Goal: Information Seeking & Learning: Learn about a topic

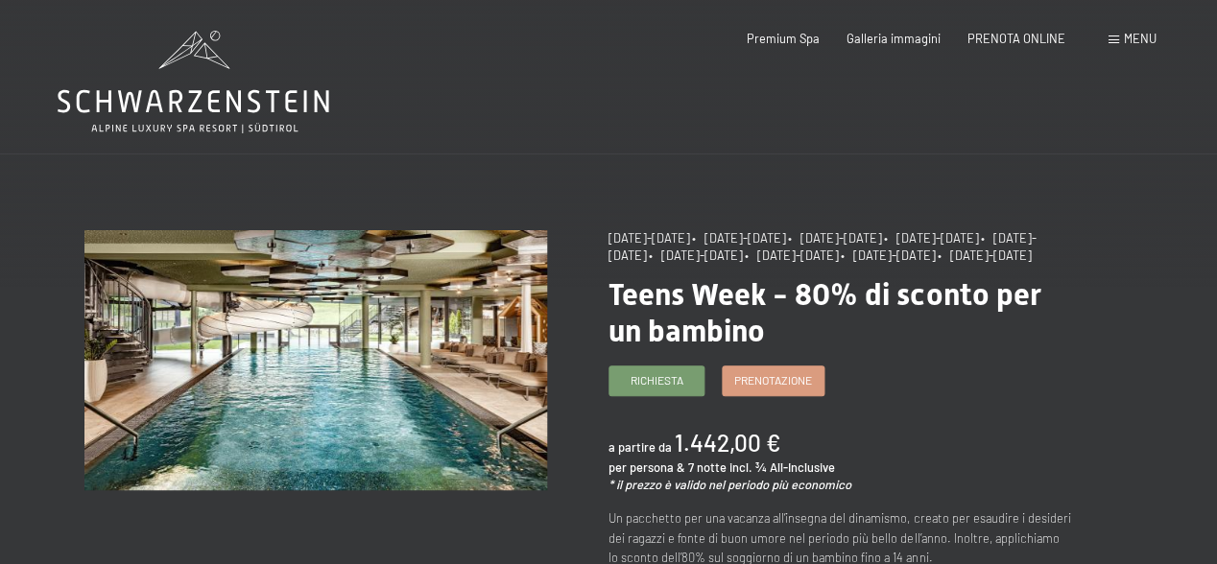
click at [1062, 42] on span "Menu" at bounding box center [1139, 38] width 33 height 15
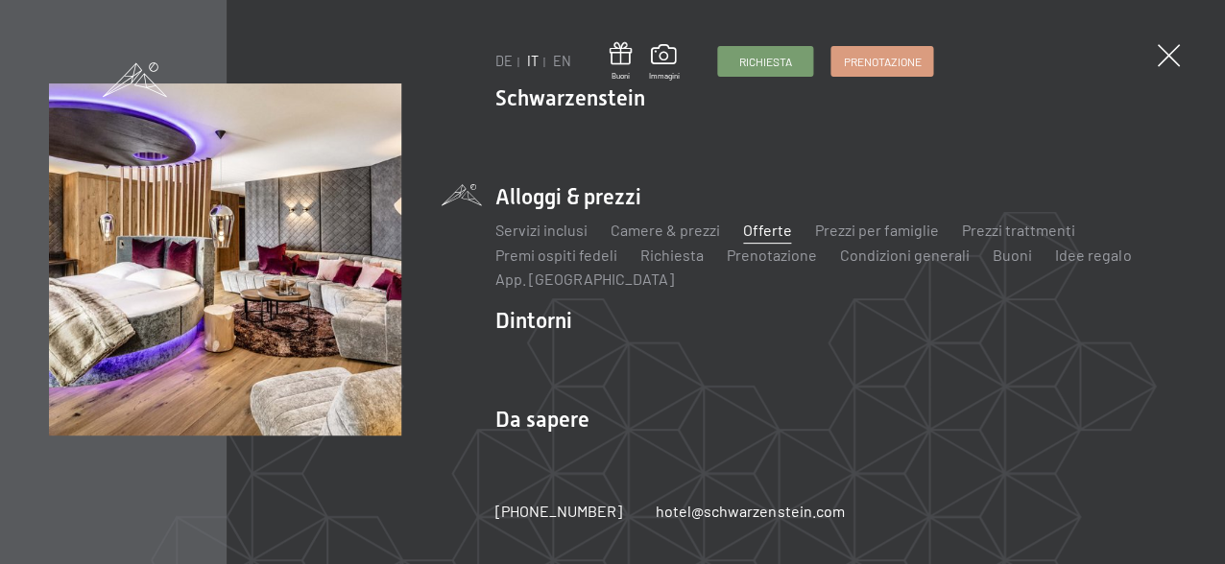
click at [762, 225] on link "Offerte" at bounding box center [767, 230] width 49 height 18
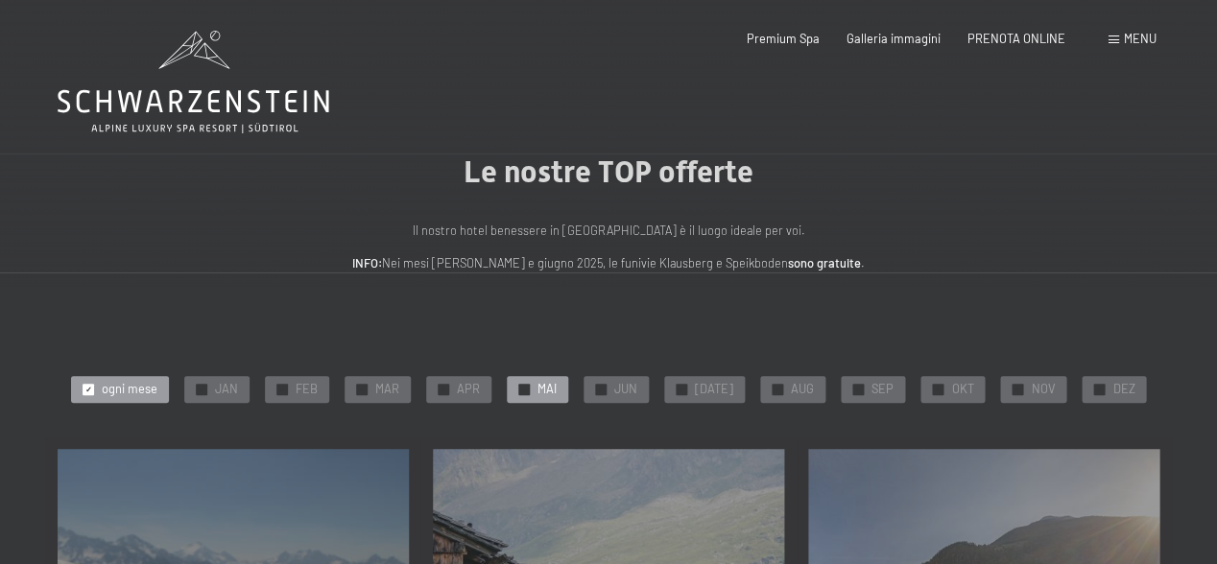
click at [528, 390] on span "✓" at bounding box center [524, 389] width 7 height 11
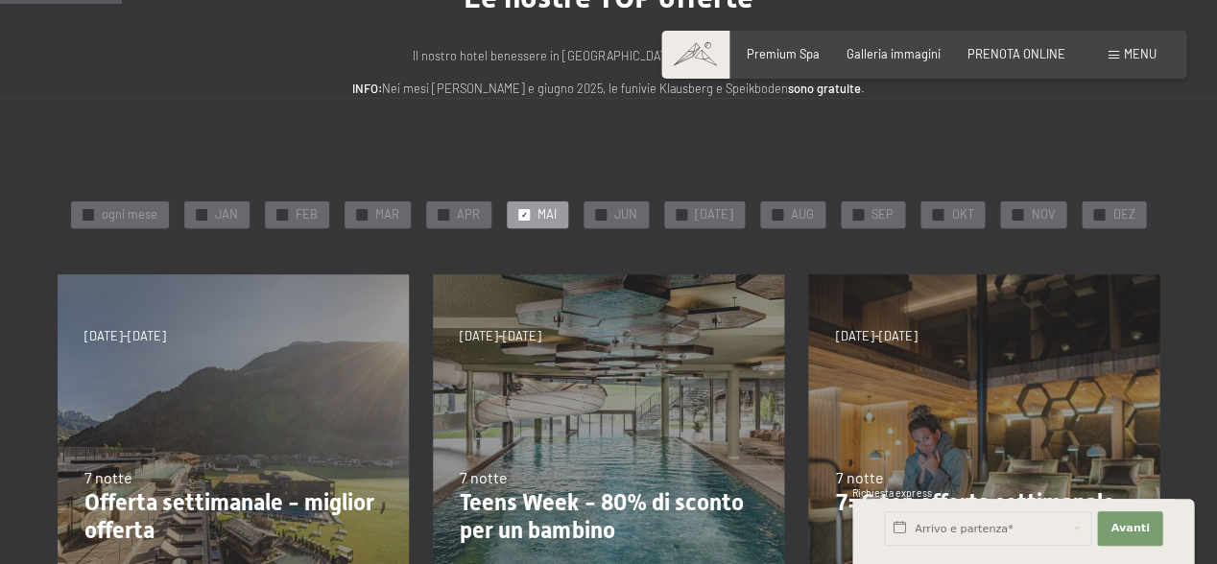
scroll to position [76, 0]
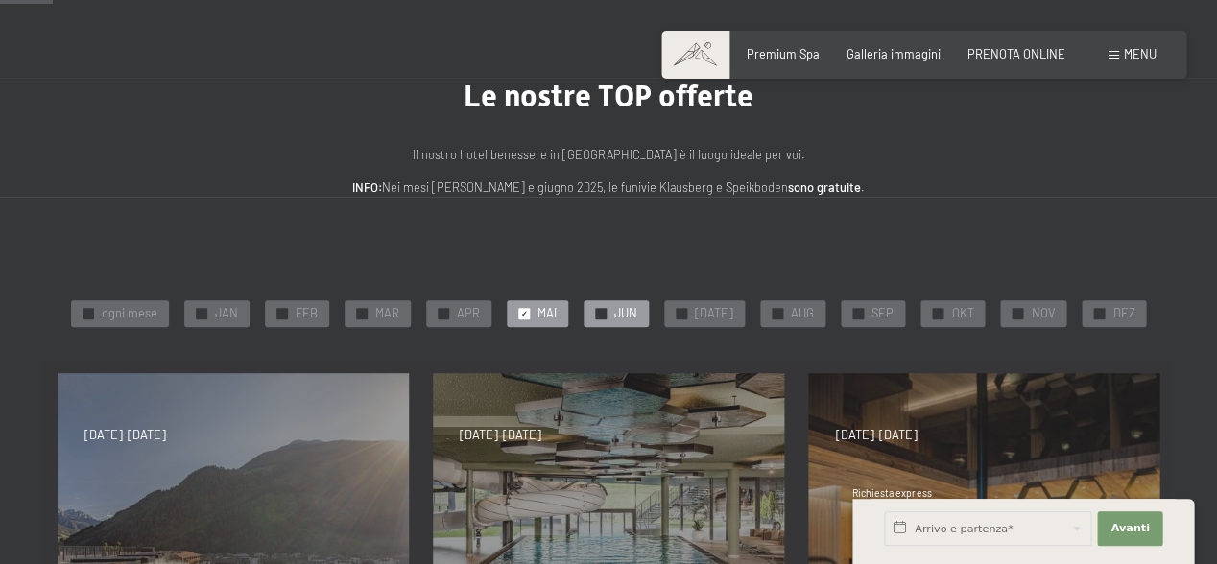
click at [605, 312] on span "✓" at bounding box center [601, 313] width 7 height 11
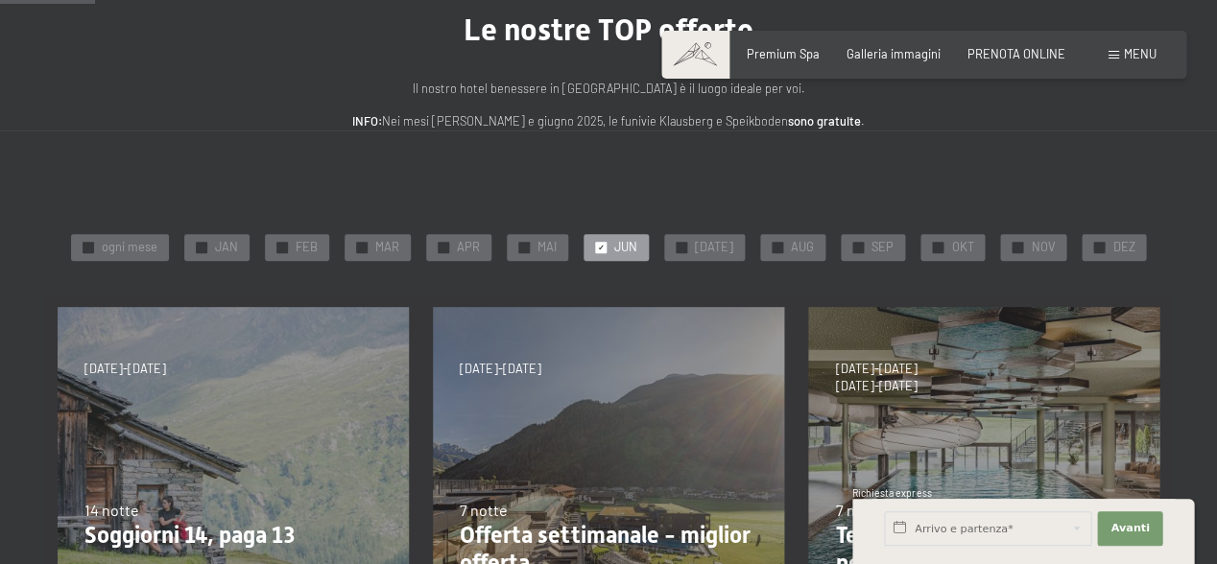
scroll to position [0, 0]
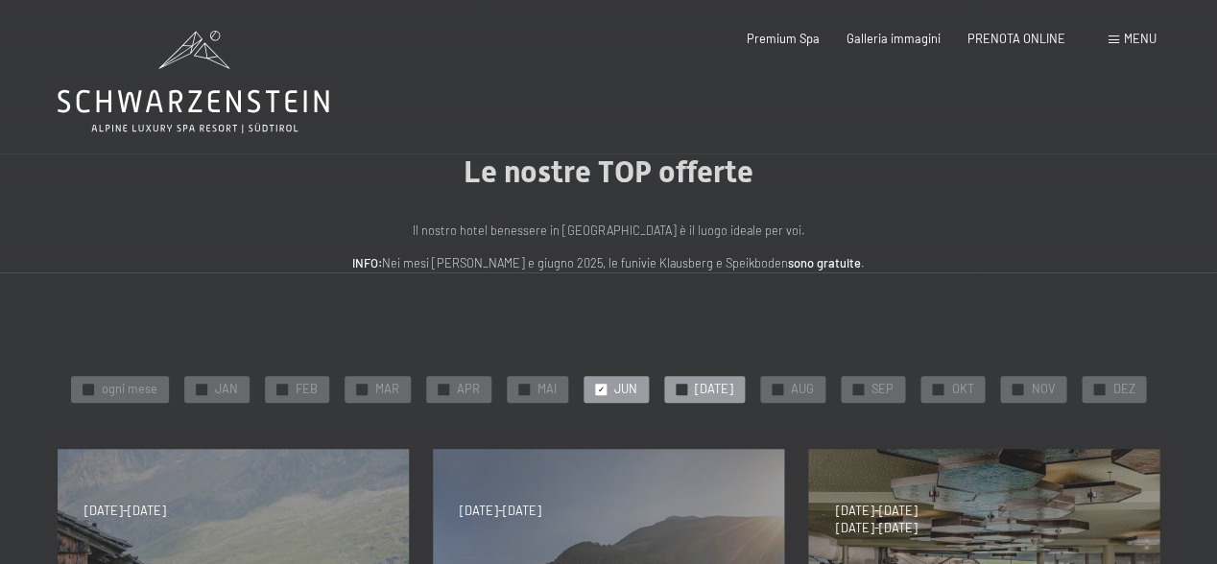
click at [685, 384] on span "✓" at bounding box center [682, 389] width 7 height 11
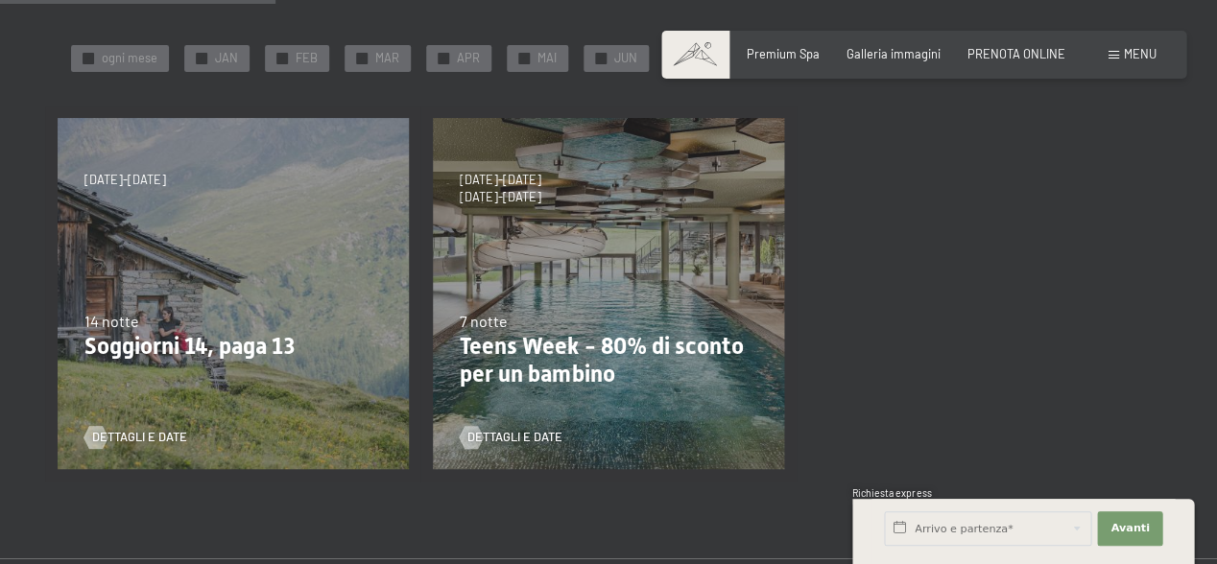
scroll to position [74, 0]
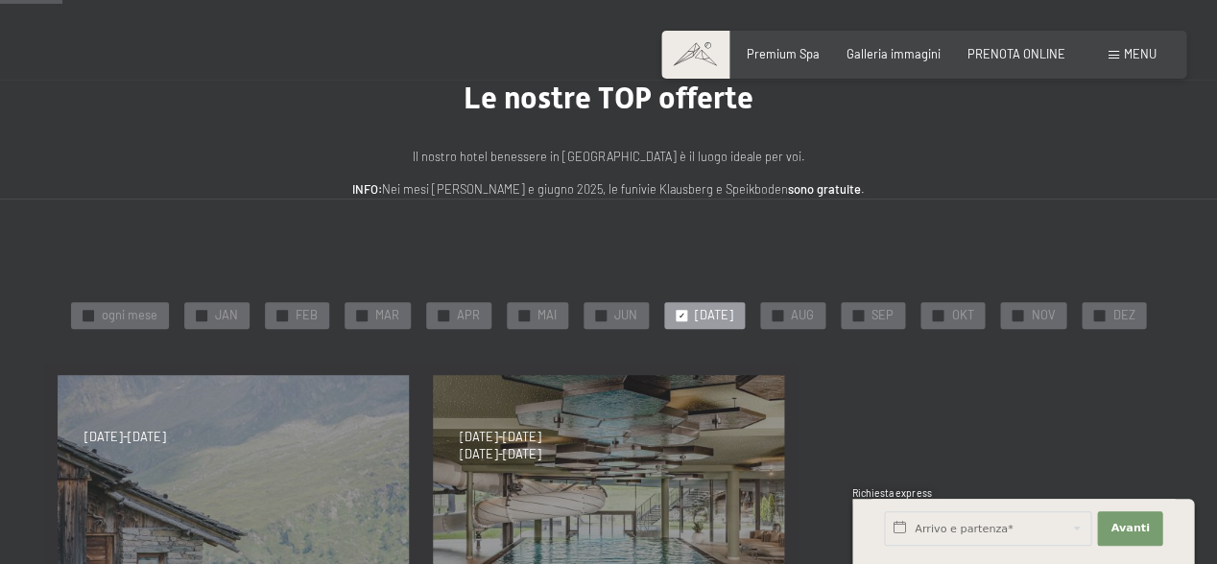
drag, startPoint x: 242, startPoint y: 315, endPoint x: 263, endPoint y: 318, distance: 21.3
click at [238, 315] on span "JAN" at bounding box center [226, 315] width 23 height 17
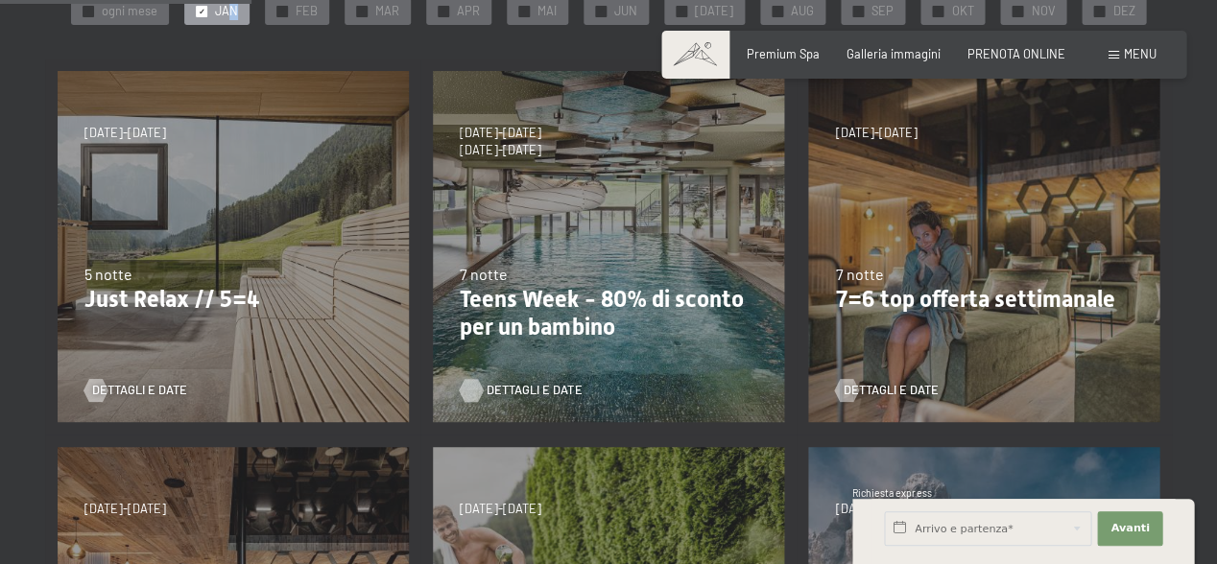
scroll to position [376, 0]
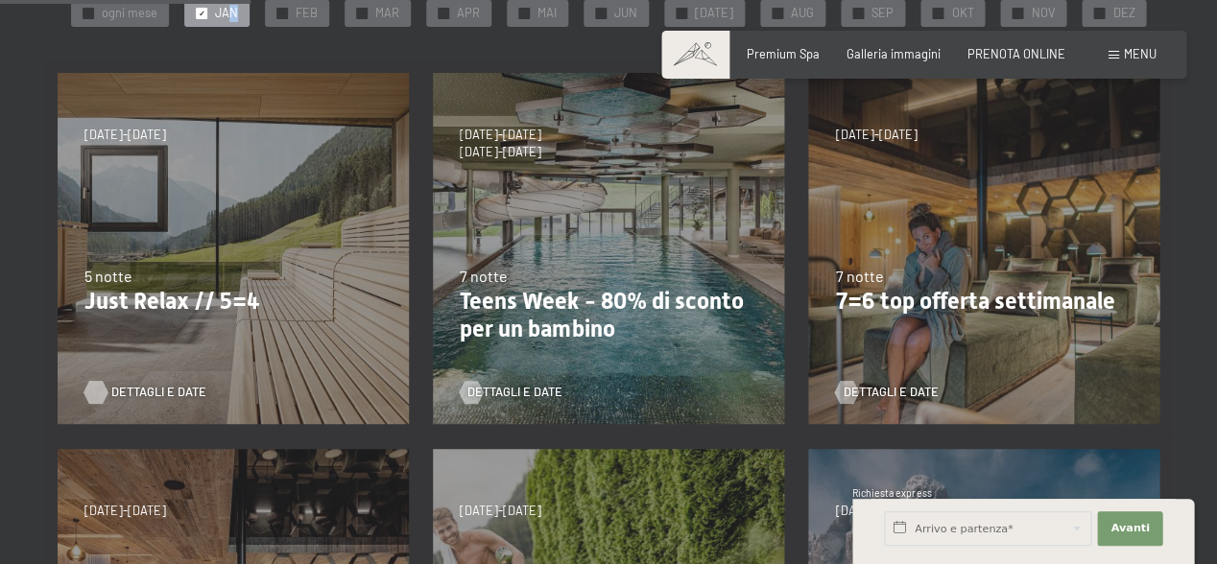
click at [176, 389] on span "Dettagli e Date" at bounding box center [158, 392] width 95 height 17
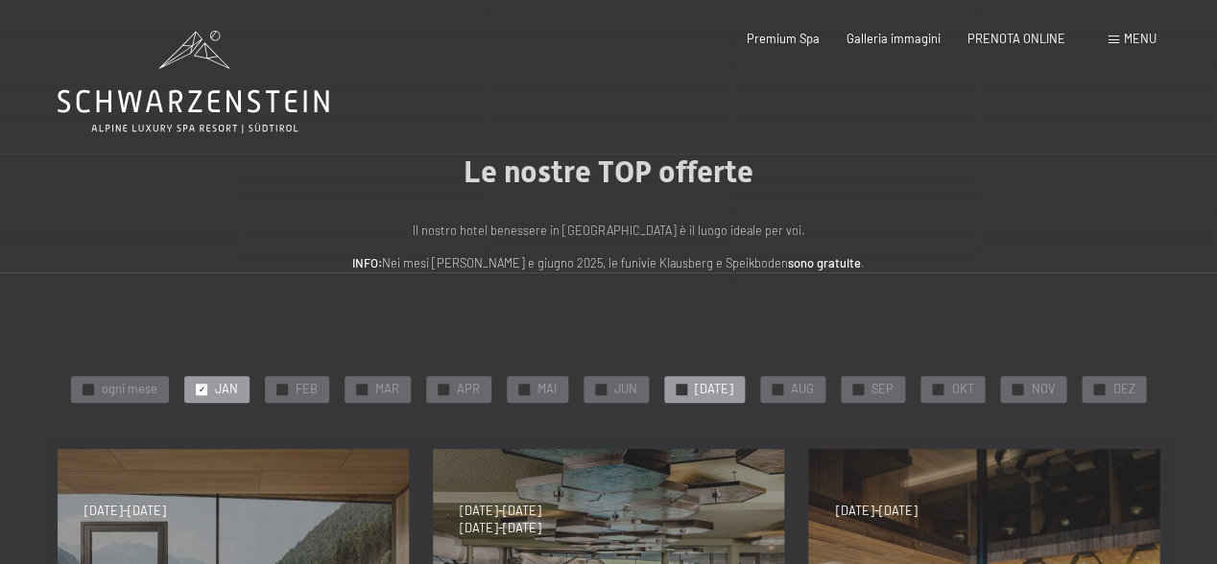
click at [685, 388] on span "✓" at bounding box center [682, 389] width 7 height 11
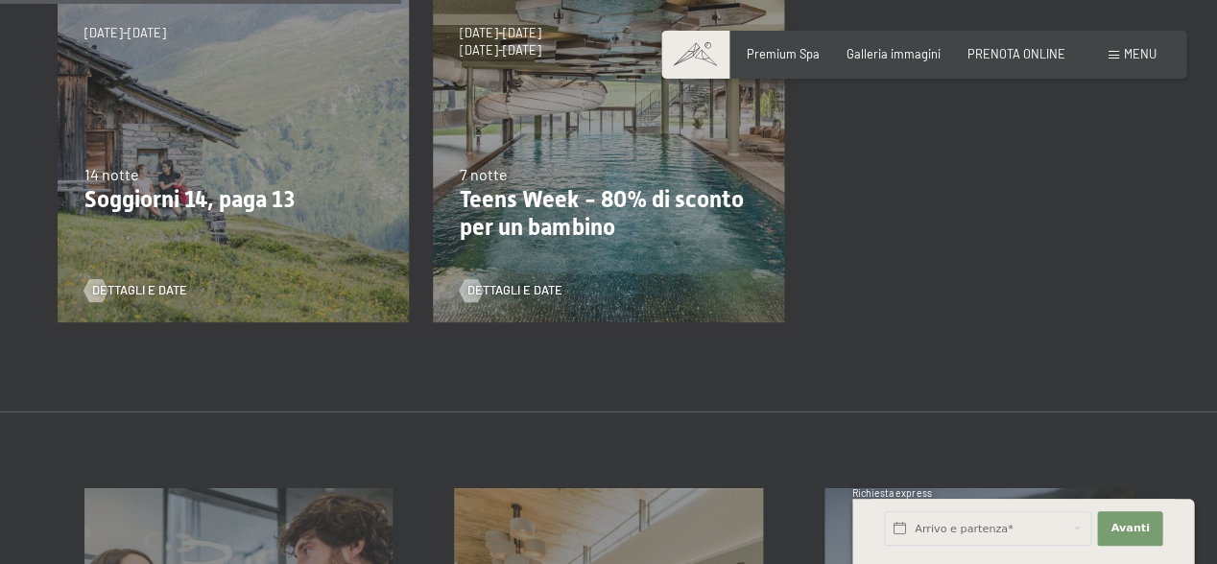
scroll to position [232, 0]
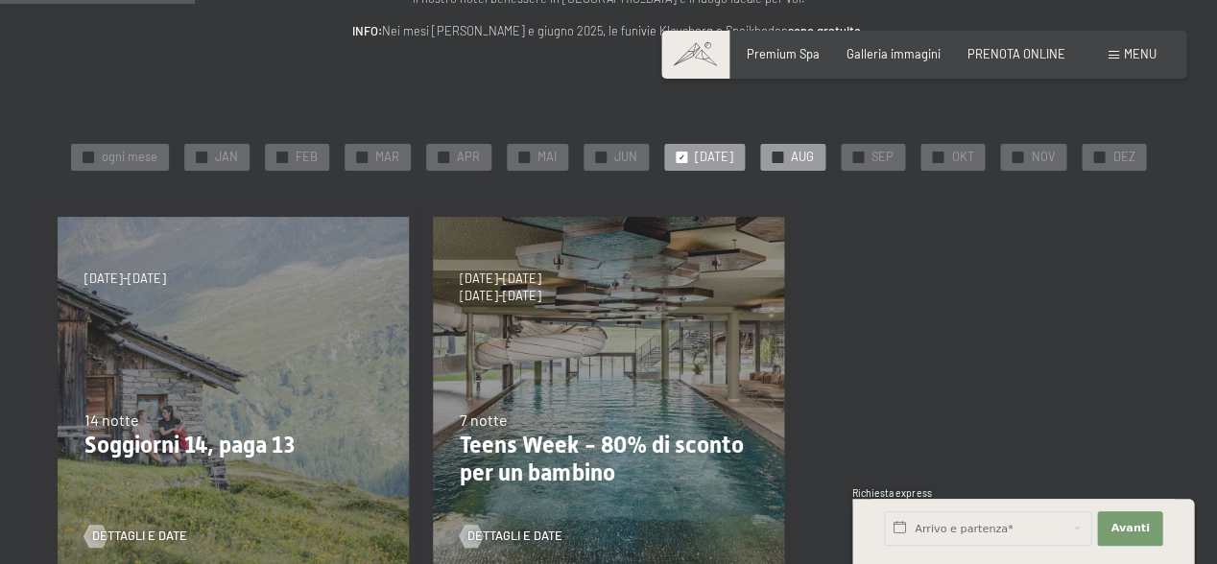
click at [774, 152] on div at bounding box center [778, 158] width 12 height 12
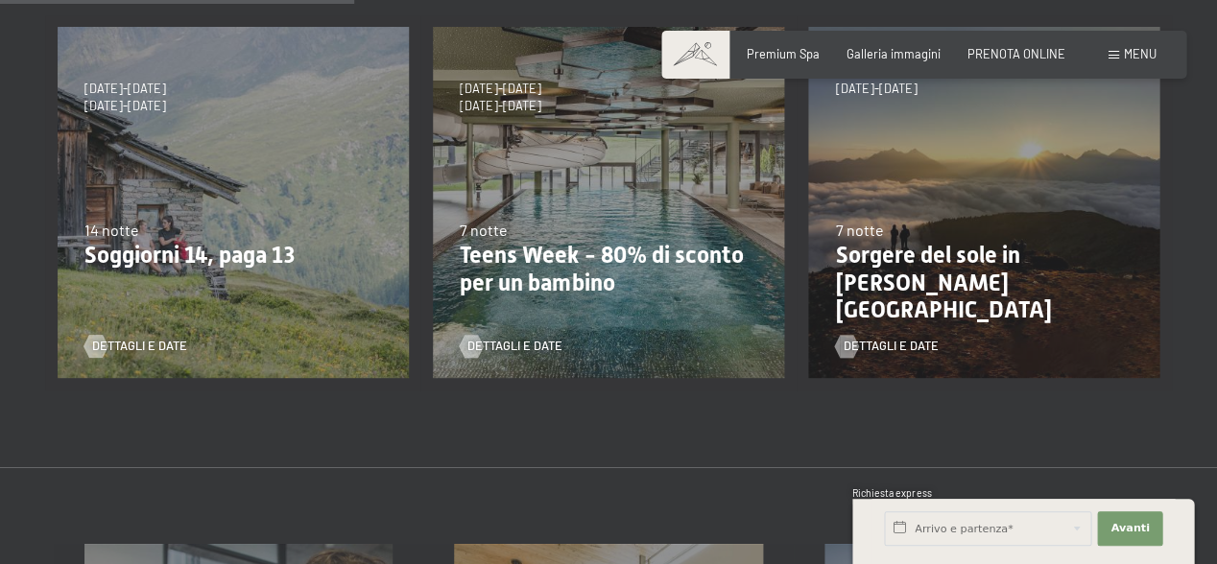
scroll to position [179, 0]
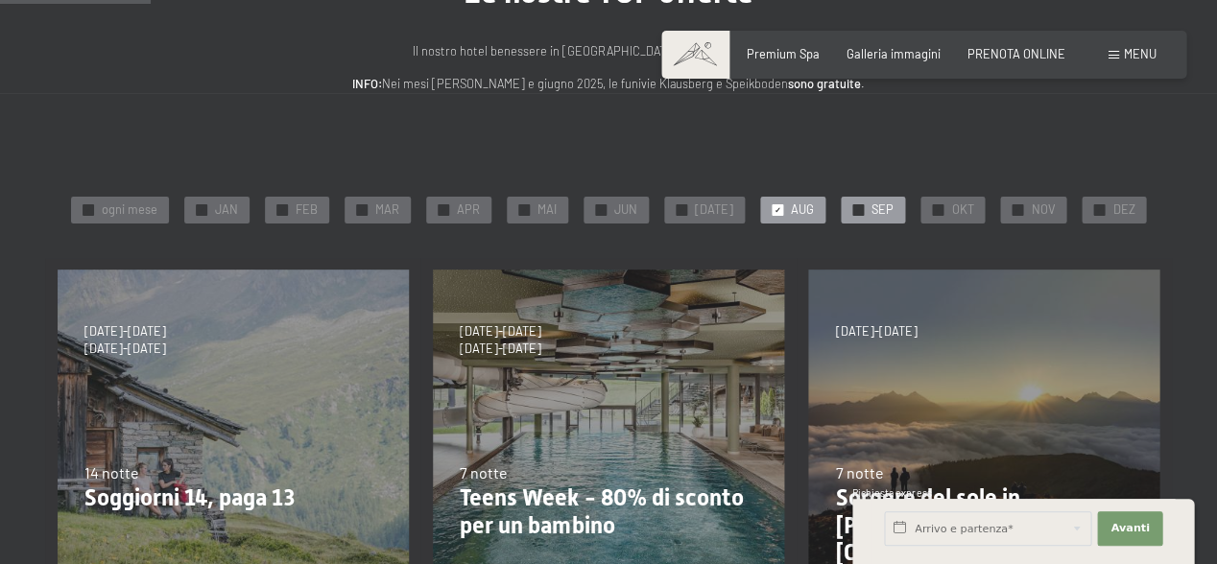
click at [862, 207] on div "✓ SEP" at bounding box center [873, 210] width 64 height 27
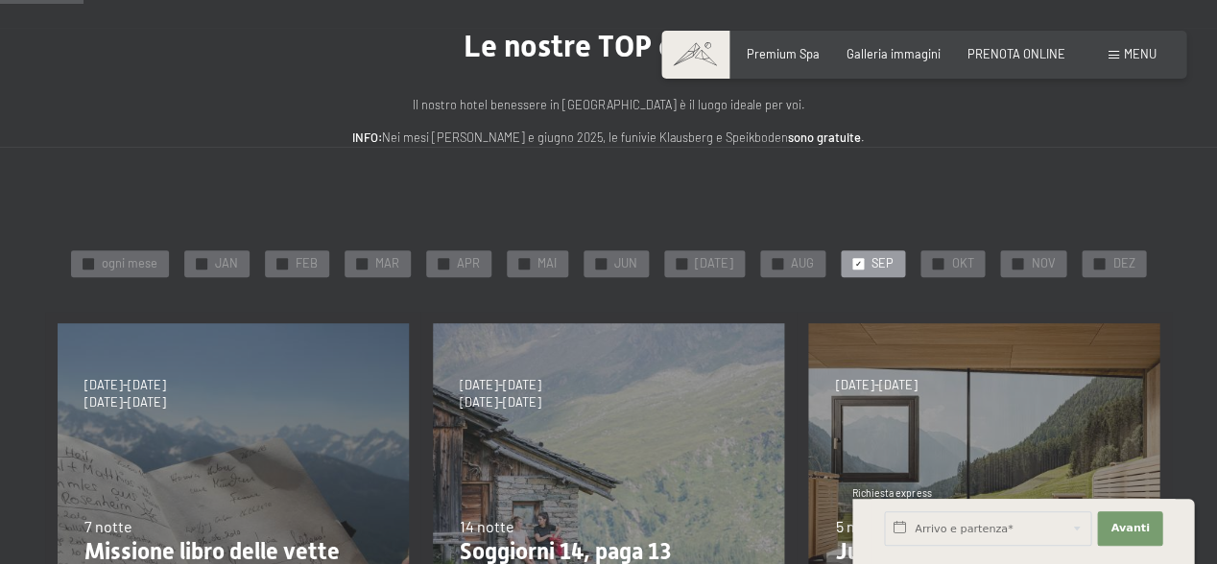
scroll to position [0, 0]
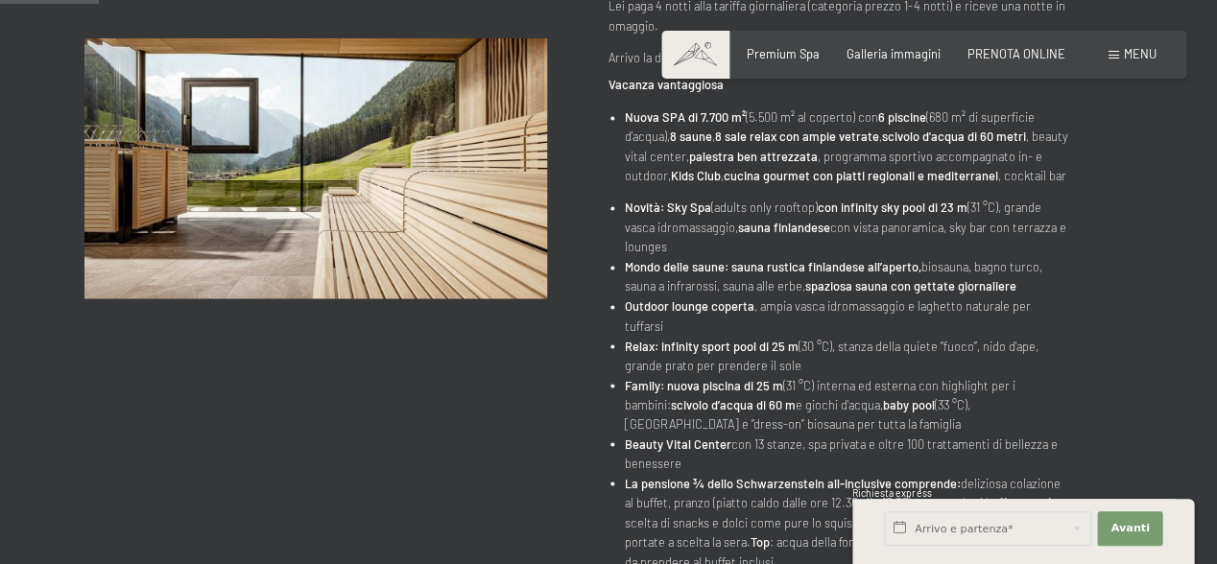
scroll to position [159, 0]
